Goal: Transaction & Acquisition: Purchase product/service

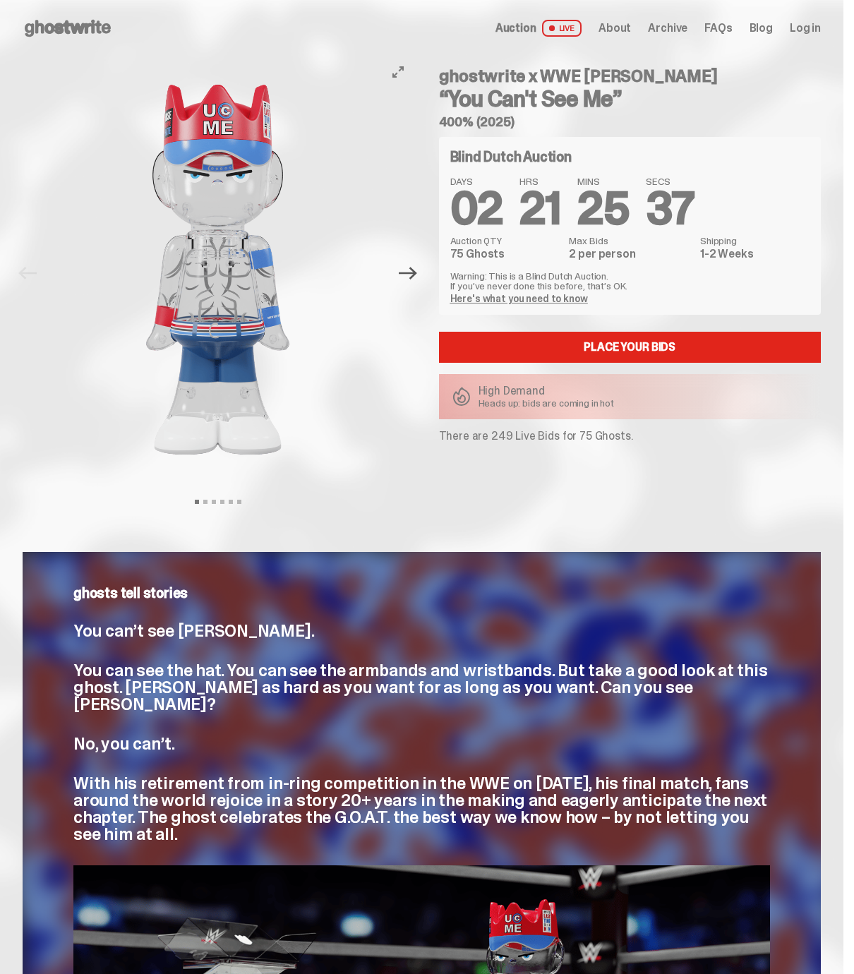
click at [417, 273] on icon "Next" at bounding box center [408, 273] width 18 height 13
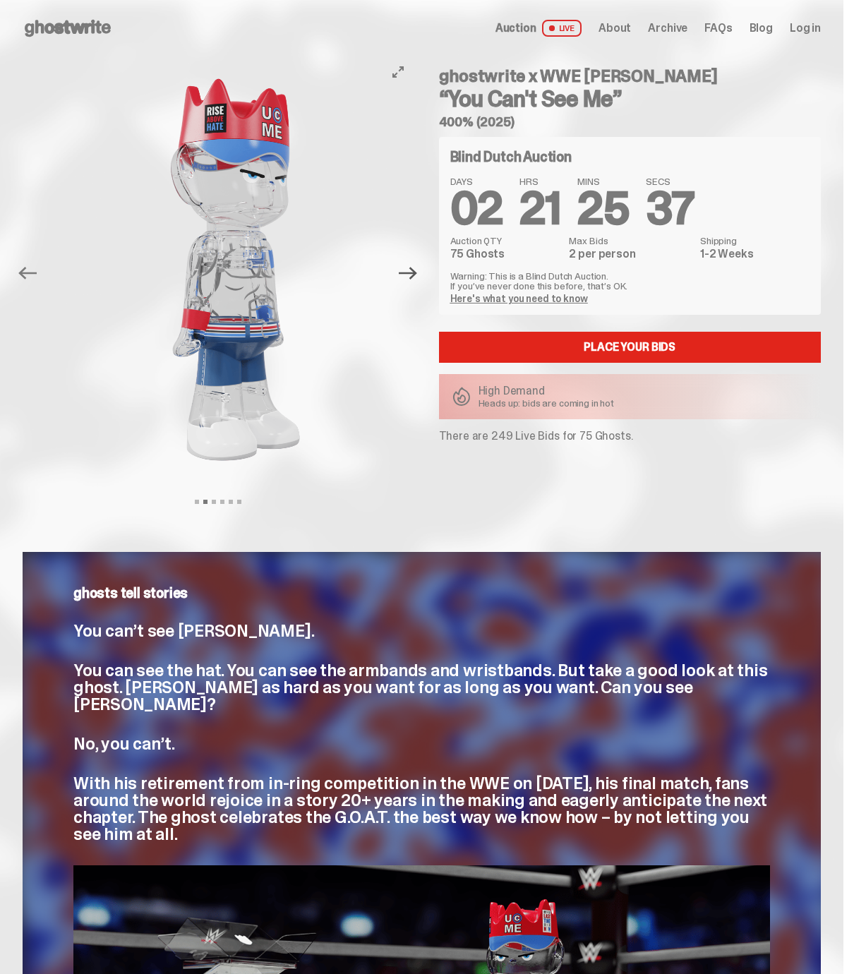
click at [417, 273] on icon "Next" at bounding box center [408, 273] width 18 height 13
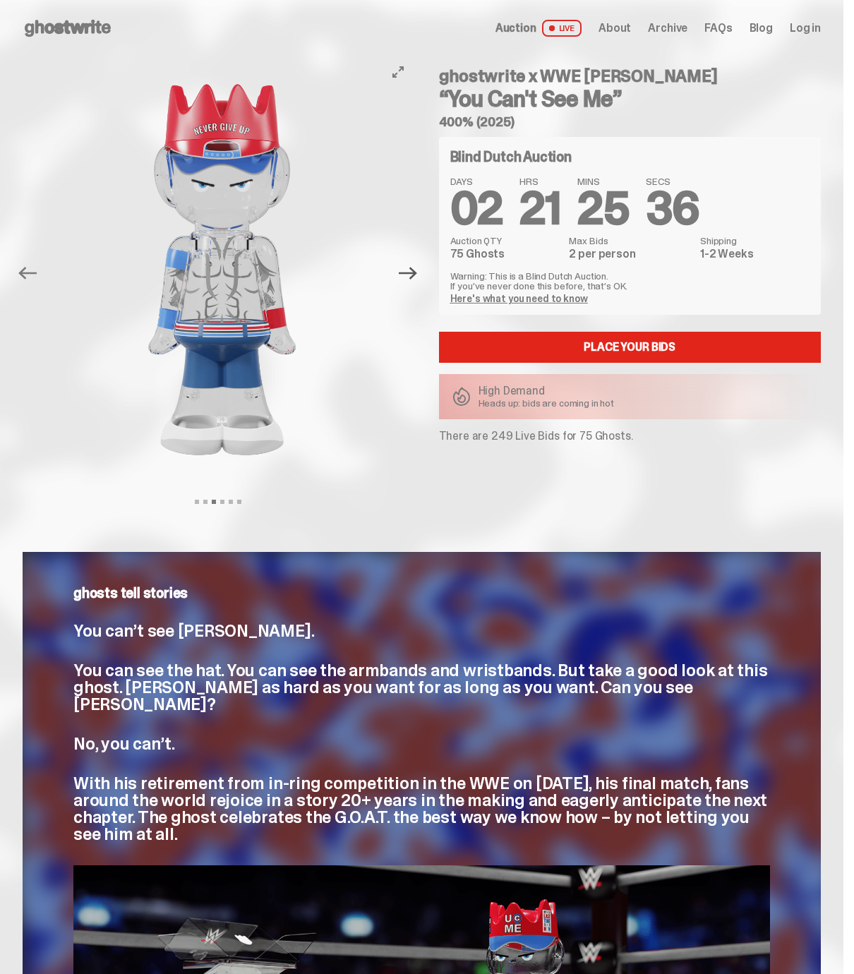
click at [417, 273] on icon "Next" at bounding box center [408, 273] width 18 height 13
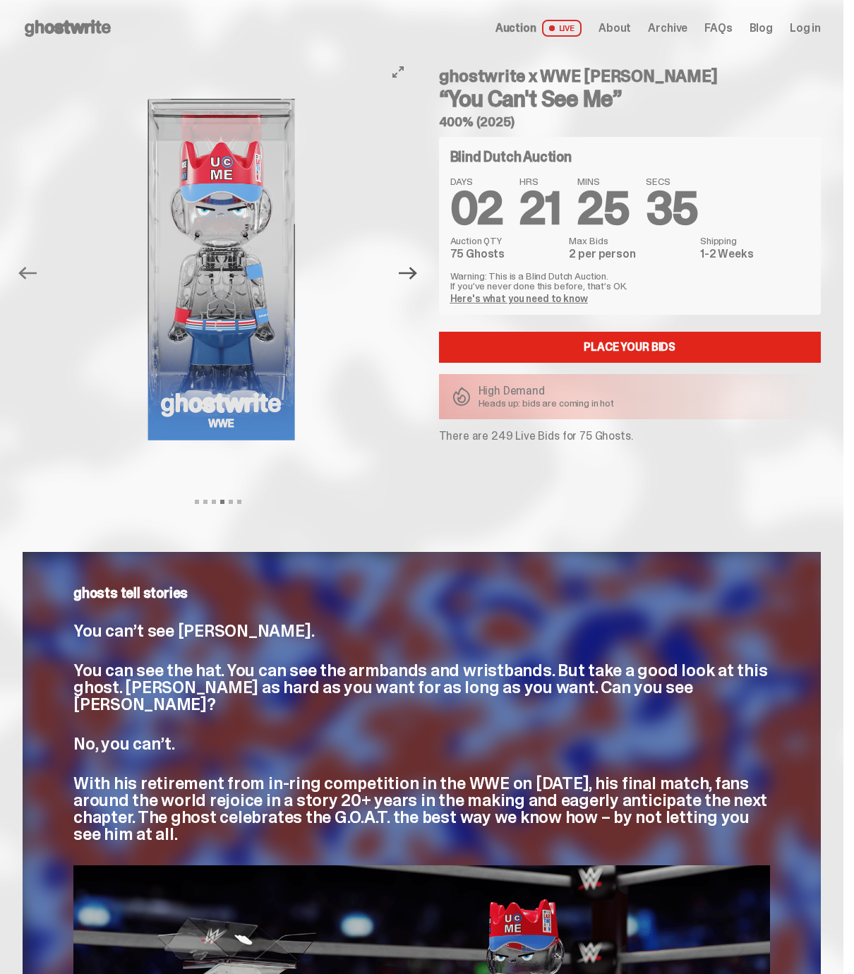
click at [417, 273] on icon "Next" at bounding box center [408, 273] width 18 height 13
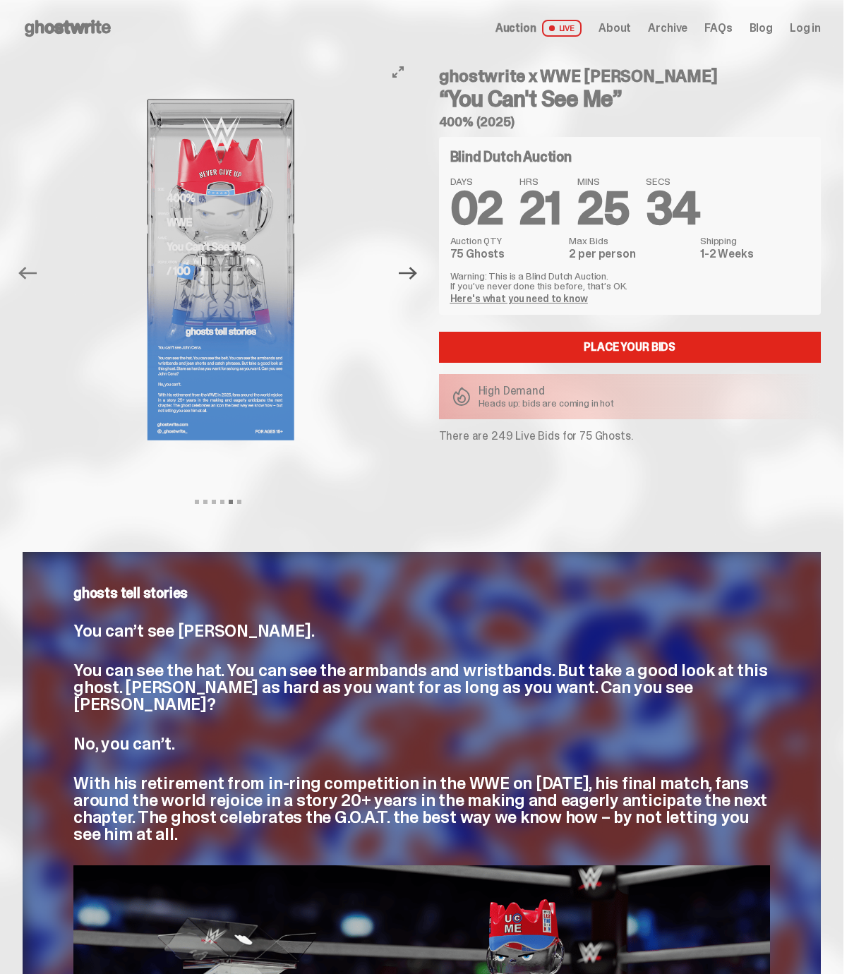
click at [417, 273] on icon "Next" at bounding box center [408, 273] width 18 height 13
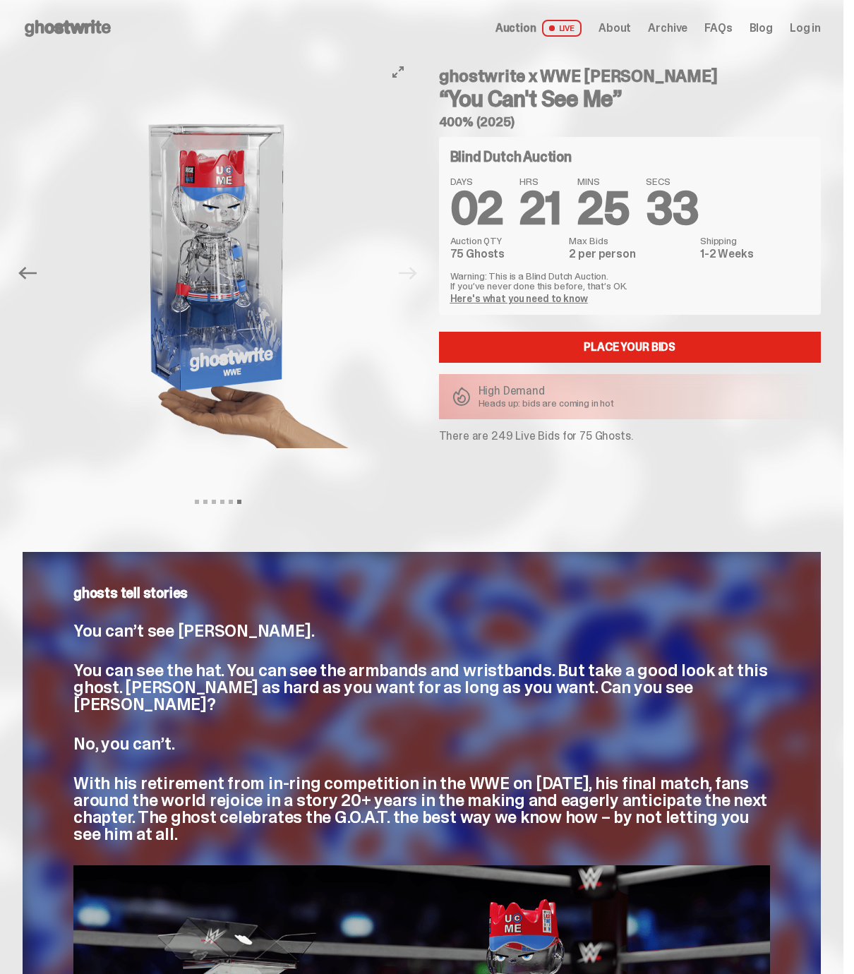
click at [420, 273] on div "Previous Next View slide 1 View slide 2 View slide 3 View slide 4 View slide 5 …" at bounding box center [223, 272] width 400 height 433
click at [66, 30] on use at bounding box center [68, 28] width 86 height 17
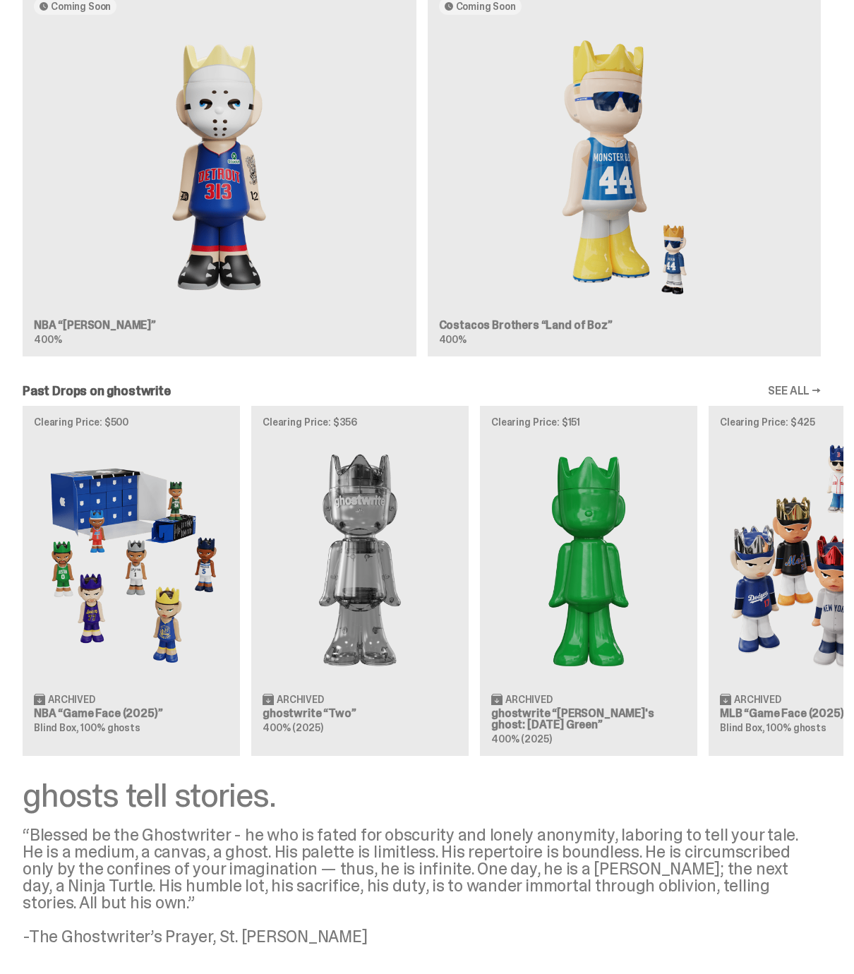
scroll to position [1245, 0]
